Goal: Information Seeking & Learning: Stay updated

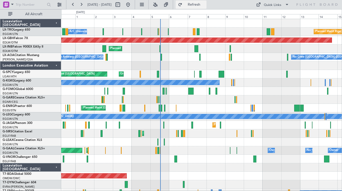
click at [205, 4] on span "Refresh" at bounding box center [194, 5] width 22 height 4
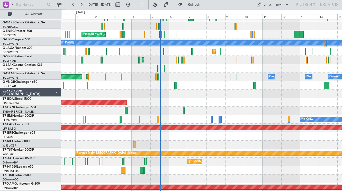
scroll to position [72, 0]
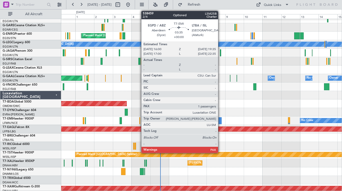
click at [220, 119] on div at bounding box center [220, 120] width 3 height 7
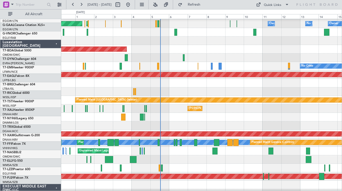
scroll to position [150, 0]
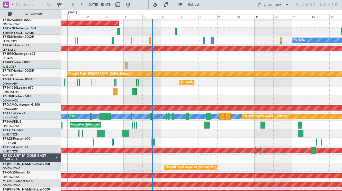
click at [194, 95] on div at bounding box center [201, 99] width 281 height 8
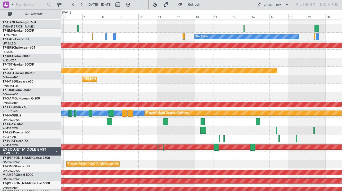
scroll to position [153, 0]
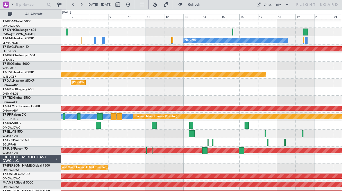
click at [212, 129] on div "Unplanned Maint Lagos ([GEOGRAPHIC_DATA][PERSON_NAME])" at bounding box center [201, 125] width 281 height 8
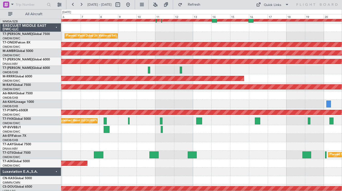
scroll to position [284, 0]
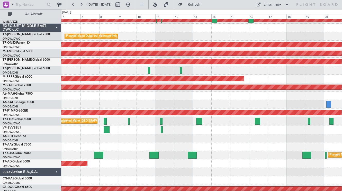
click at [200, 143] on div at bounding box center [201, 147] width 281 height 8
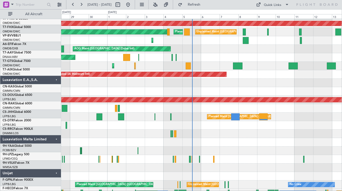
scroll to position [371, 0]
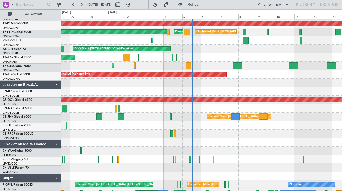
click at [245, 138] on div at bounding box center [201, 134] width 281 height 8
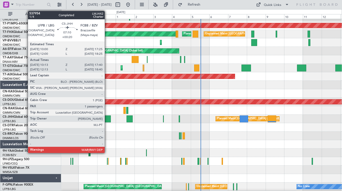
click at [107, 118] on div at bounding box center [108, 119] width 6 height 7
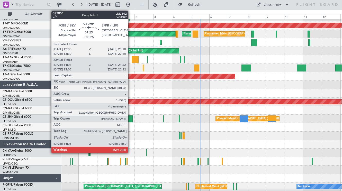
click at [130, 117] on div at bounding box center [130, 119] width 6 height 7
